Goal: Information Seeking & Learning: Learn about a topic

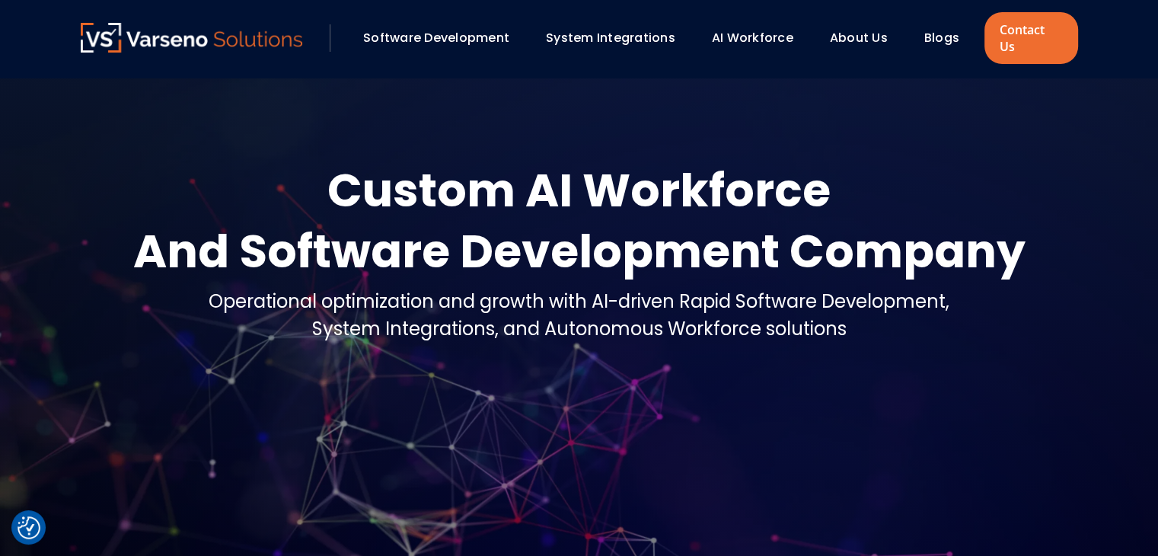
click at [937, 29] on link "Blogs" at bounding box center [941, 38] width 35 height 18
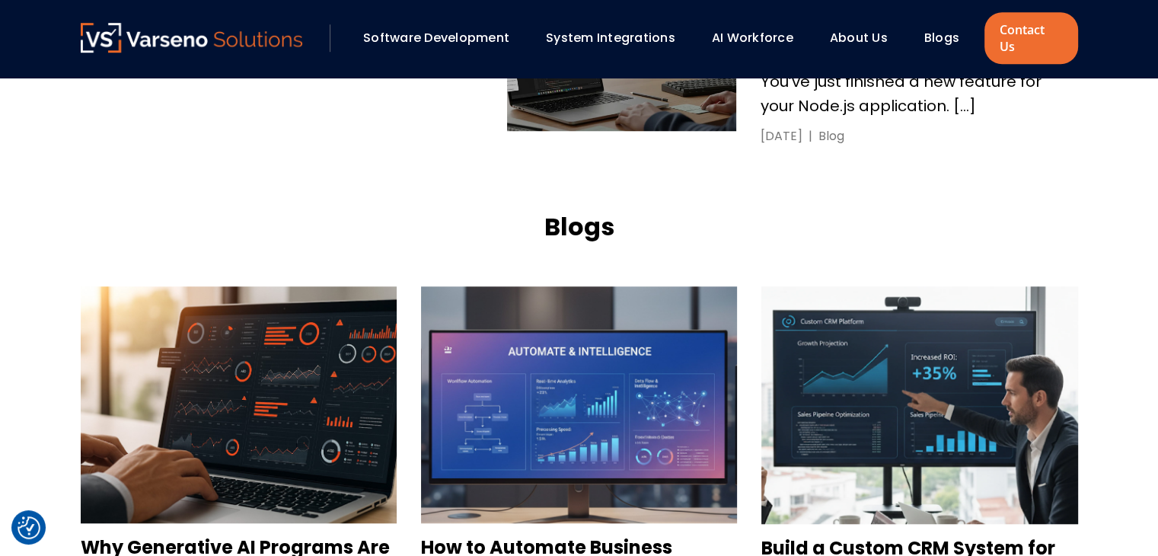
scroll to position [1446, 0]
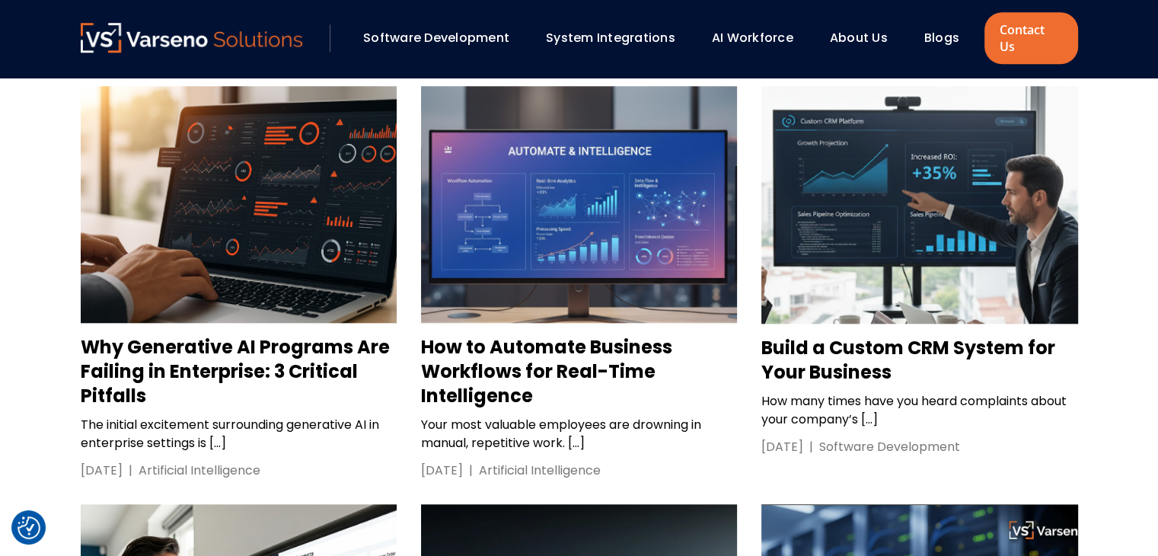
click at [126, 335] on h3 "Why Generative AI Programs Are Failing in Enterprise: 3 Critical Pitfalls" at bounding box center [239, 371] width 316 height 73
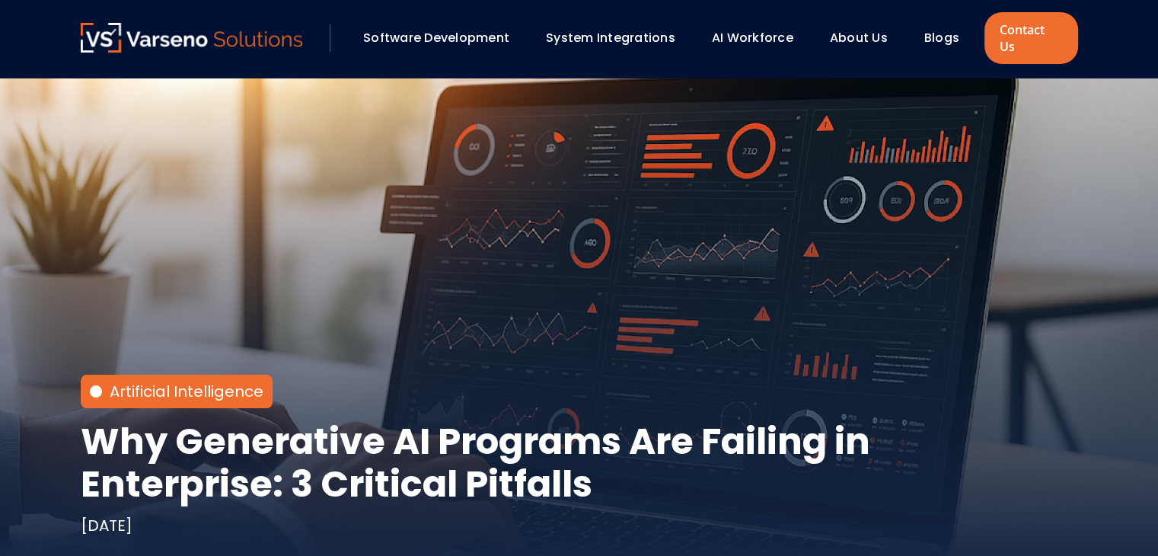
scroll to position [76, 0]
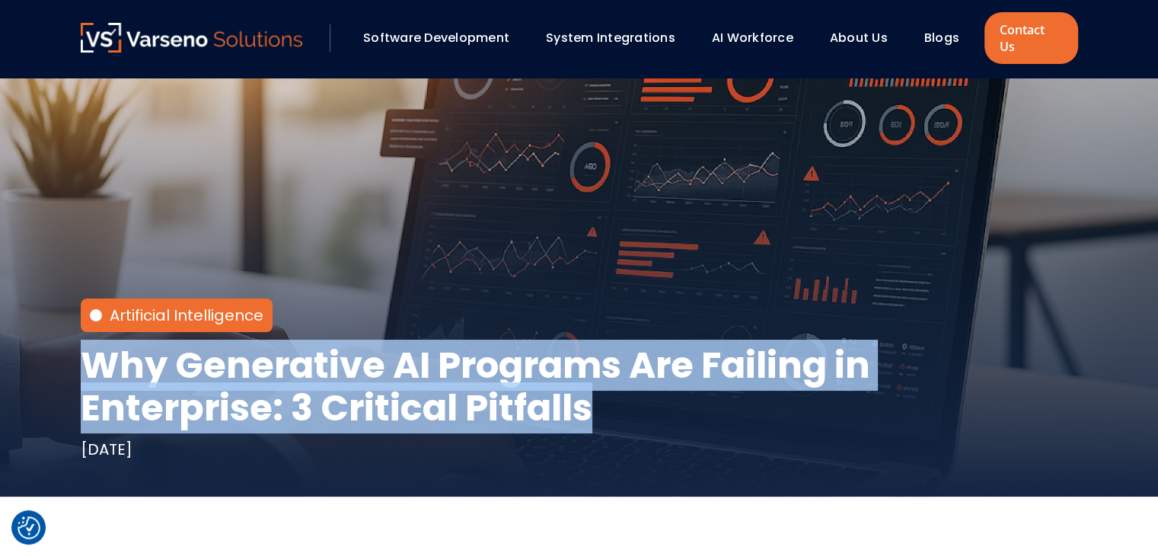
drag, startPoint x: 600, startPoint y: 406, endPoint x: 79, endPoint y: 362, distance: 522.5
click at [81, 362] on h1 "Why Generative AI Programs Are Failing in Enterprise: 3 Critical Pitfalls" at bounding box center [579, 386] width 997 height 85
copy h1 "Why Generative AI Programs Are Failing in Enterprise: 3 Critical Pitfalls"
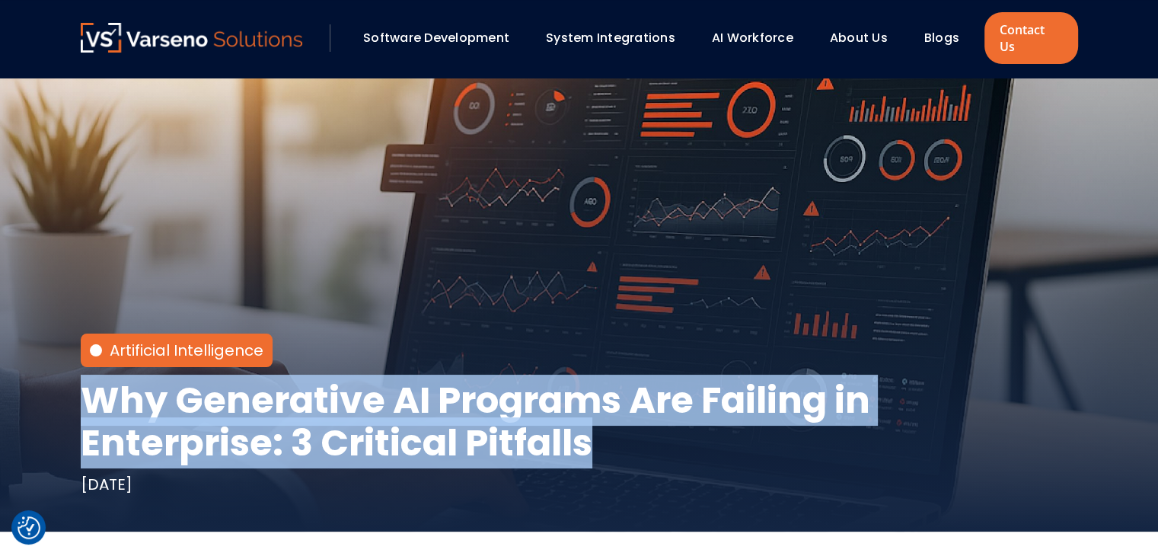
scroll to position [0, 0]
